Goal: Book appointment/travel/reservation

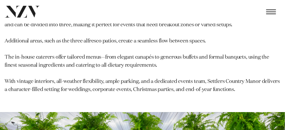
scroll to position [992, 0]
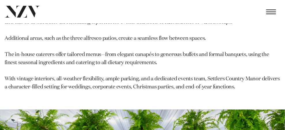
click at [0, 0] on link "Locations" at bounding box center [0, 0] width 0 height 0
click at [0, 0] on link "[GEOGRAPHIC_DATA]" at bounding box center [0, 0] width 0 height 0
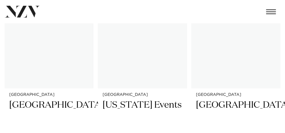
scroll to position [741, 0]
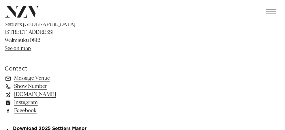
scroll to position [348, 0]
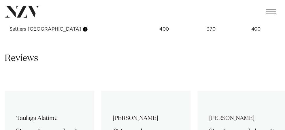
scroll to position [768, 0]
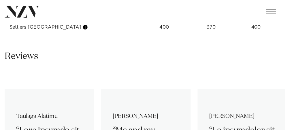
scroll to position [834, 0]
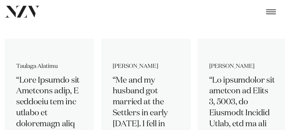
scroll to position [892, 0]
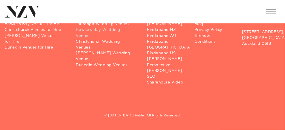
scroll to position [1937, 0]
